Goal: Task Accomplishment & Management: Complete application form

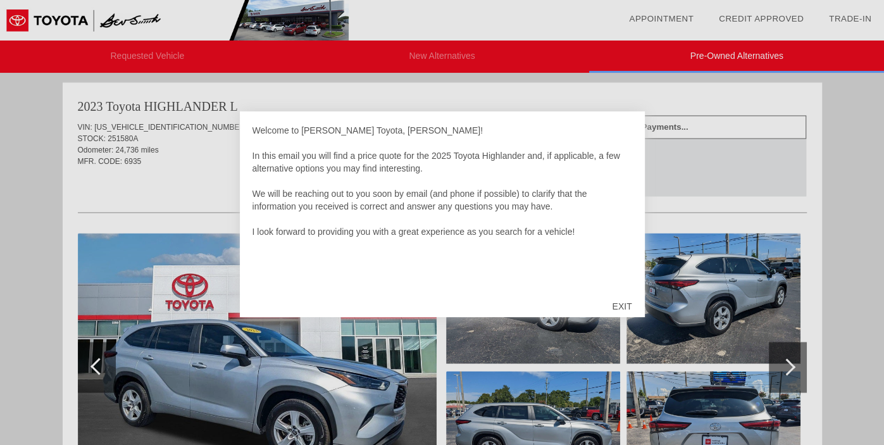
click at [629, 303] on div "EXIT" at bounding box center [621, 306] width 45 height 38
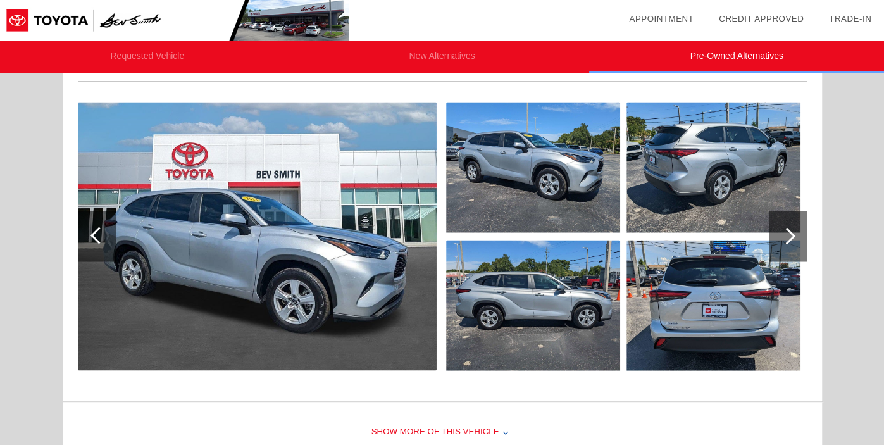
scroll to position [1420, 0]
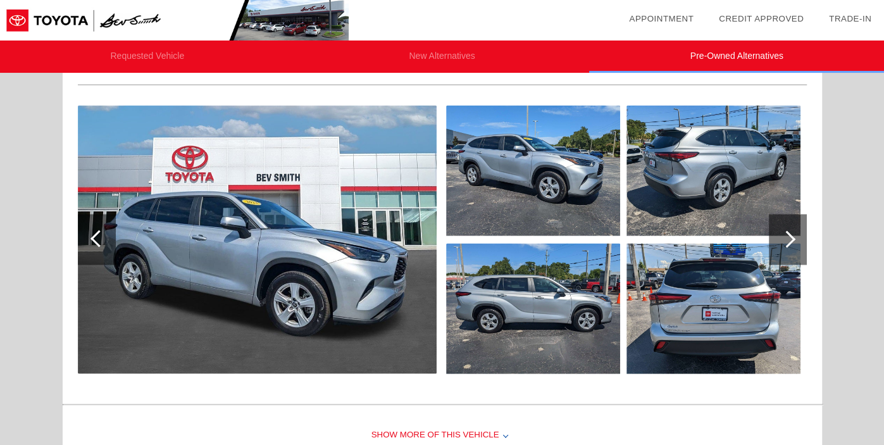
click at [788, 238] on div at bounding box center [786, 238] width 17 height 17
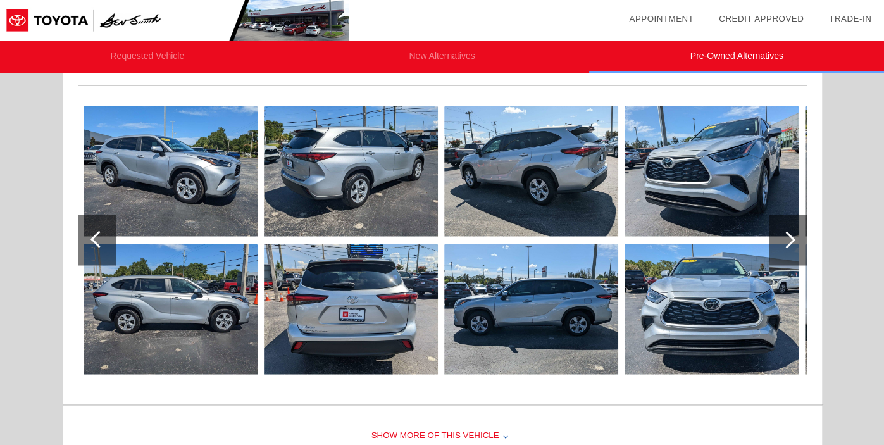
scroll to position [1422, 0]
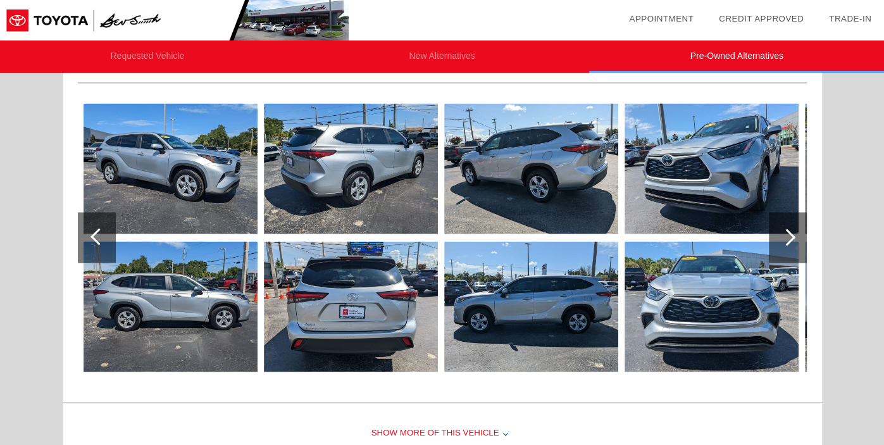
click at [788, 235] on div at bounding box center [786, 236] width 17 height 17
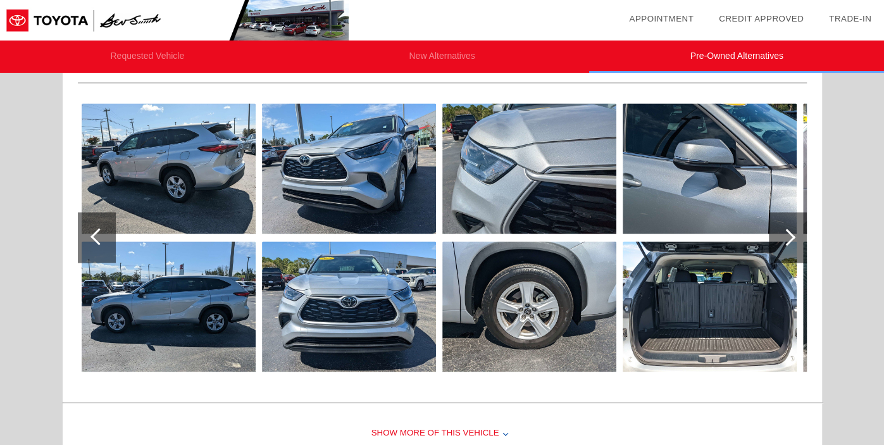
click at [788, 235] on div at bounding box center [786, 236] width 17 height 17
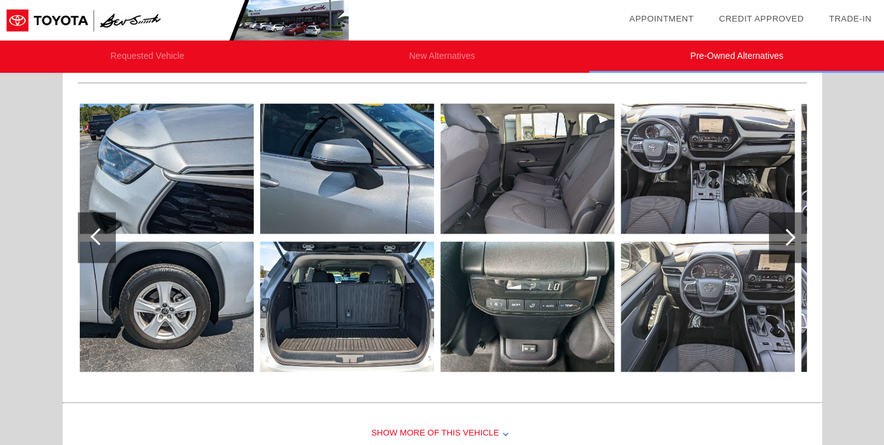
click at [788, 235] on div at bounding box center [786, 236] width 17 height 17
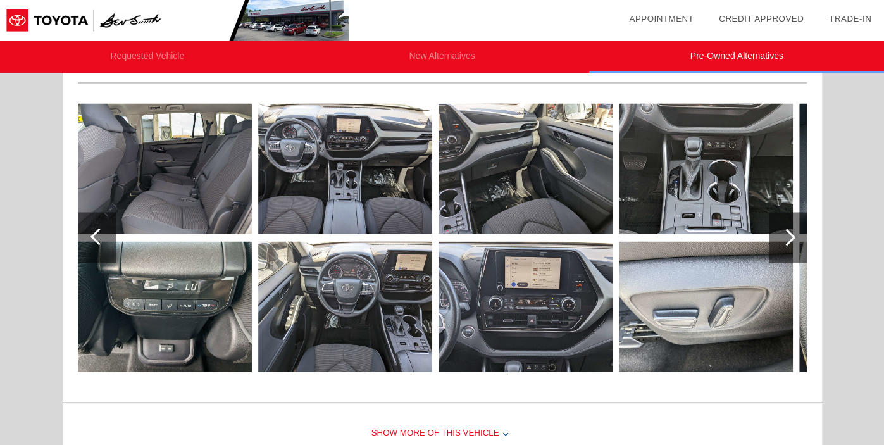
click at [788, 235] on div at bounding box center [786, 236] width 17 height 17
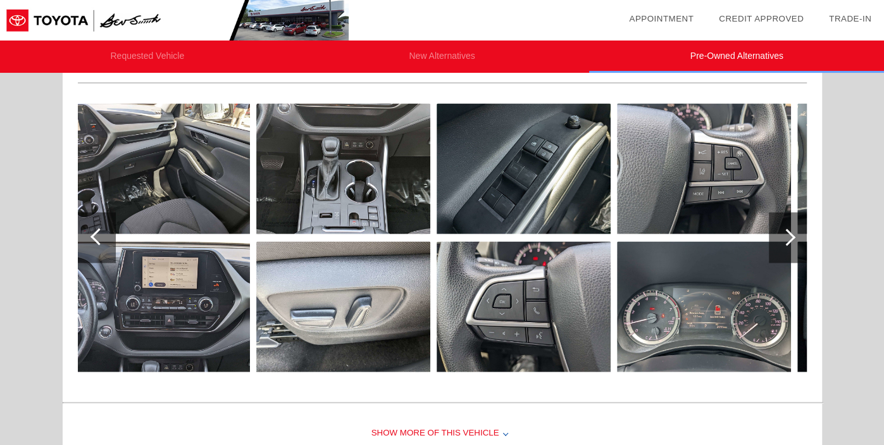
click at [788, 235] on div at bounding box center [786, 236] width 17 height 17
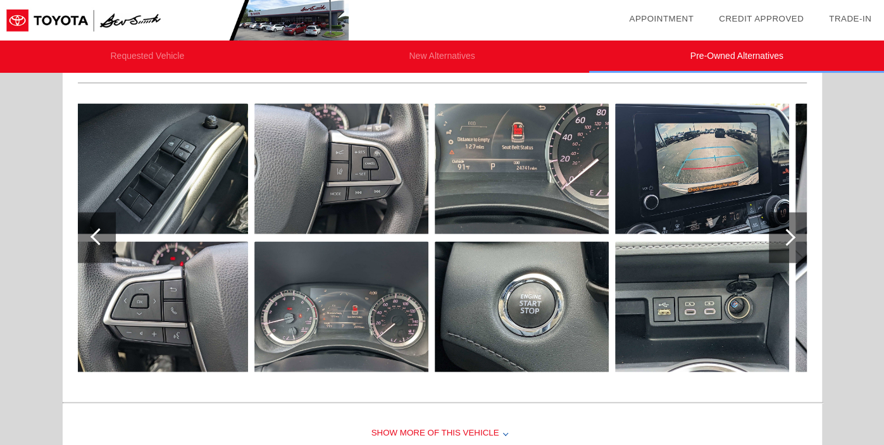
click at [788, 235] on div at bounding box center [786, 236] width 17 height 17
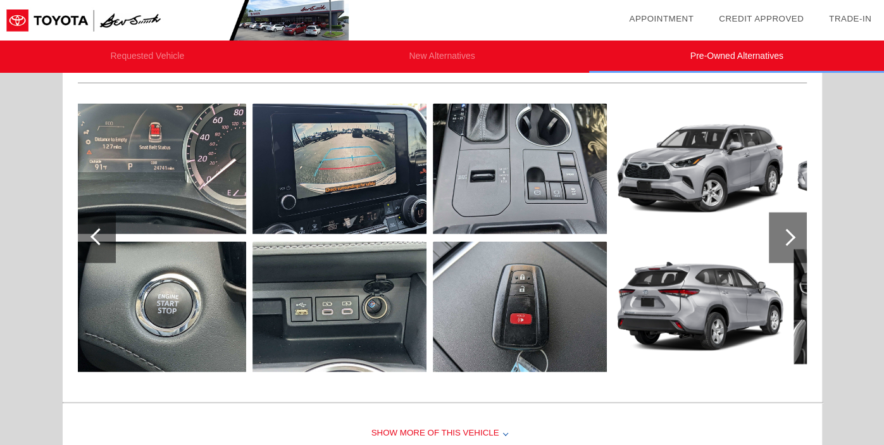
click at [788, 235] on div at bounding box center [786, 236] width 17 height 17
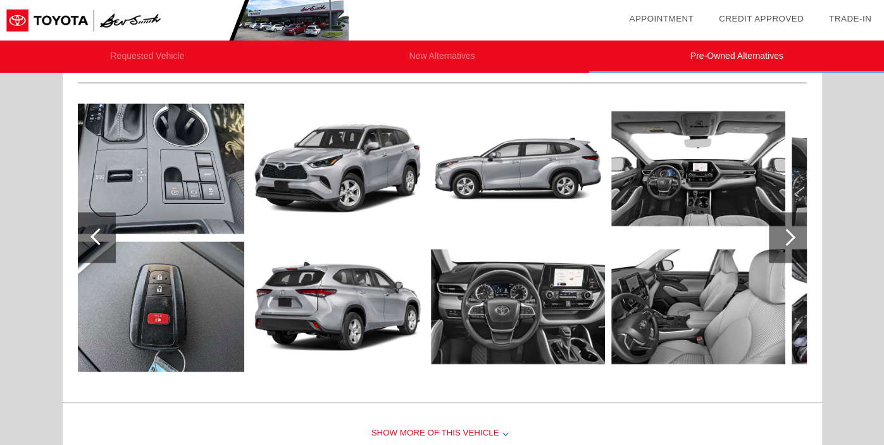
click at [788, 235] on div at bounding box center [786, 236] width 17 height 17
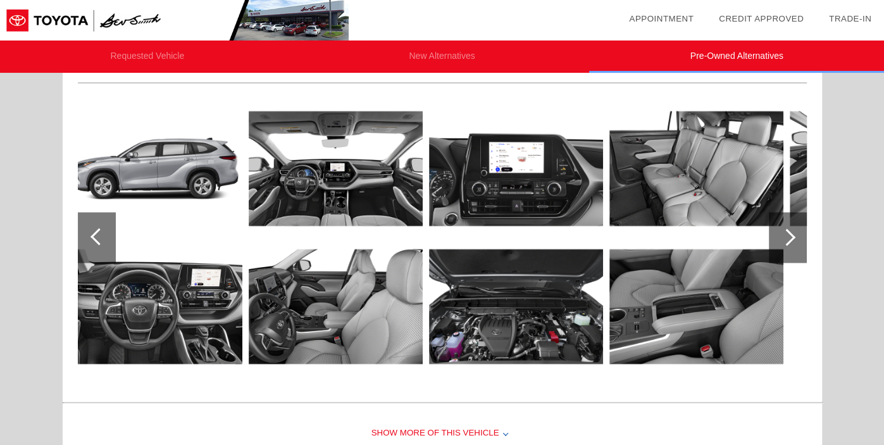
click at [788, 235] on div at bounding box center [786, 236] width 17 height 17
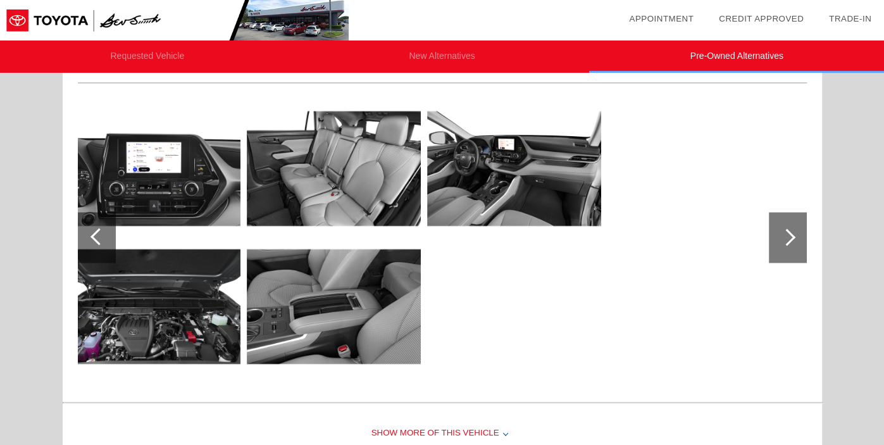
click at [788, 235] on div at bounding box center [786, 236] width 17 height 17
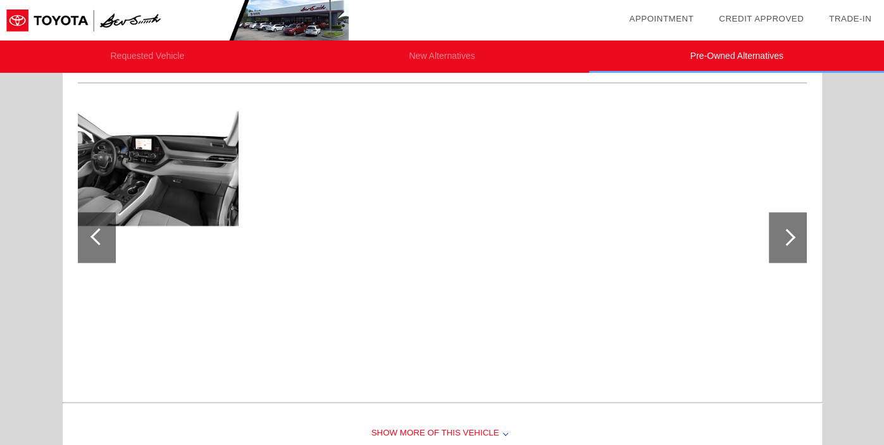
click at [788, 235] on div at bounding box center [786, 236] width 17 height 17
